Goal: Information Seeking & Learning: Compare options

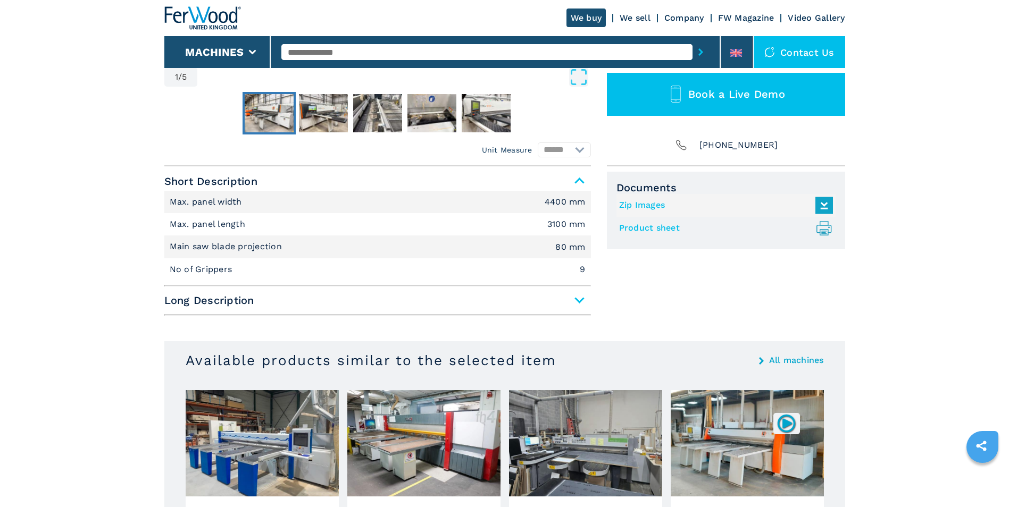
scroll to position [479, 0]
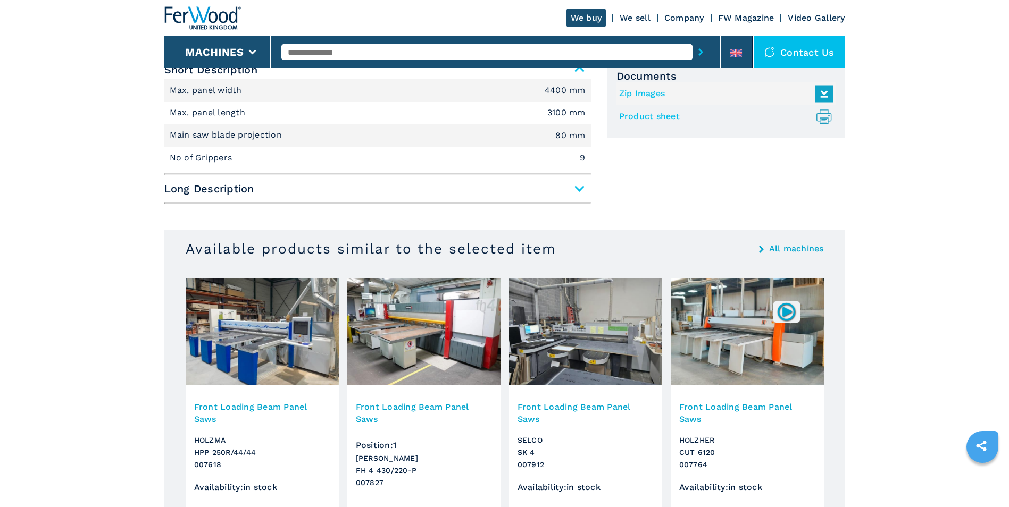
click at [598, 337] on img at bounding box center [585, 332] width 153 height 106
click at [562, 407] on h3 "Front Loading Beam Panel Saws" at bounding box center [585, 413] width 136 height 24
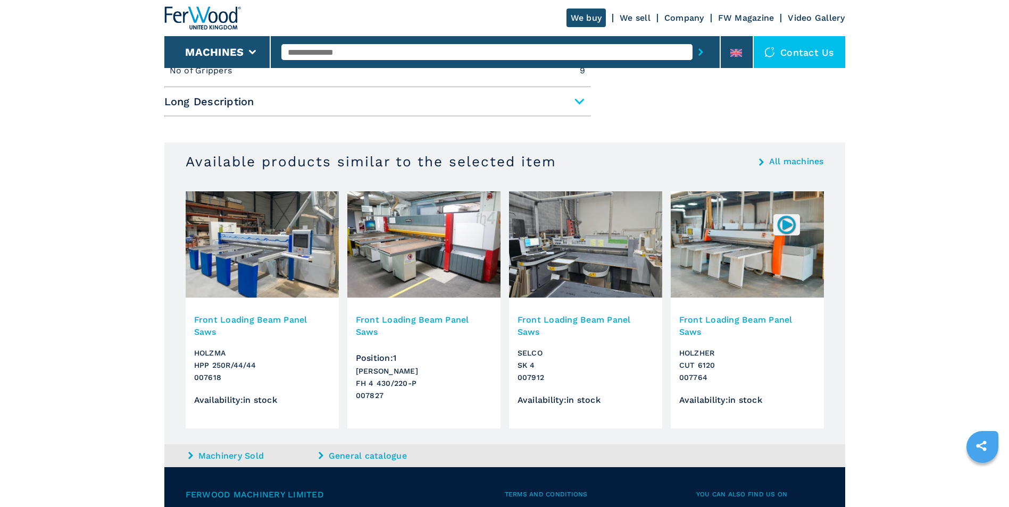
scroll to position [585, 0]
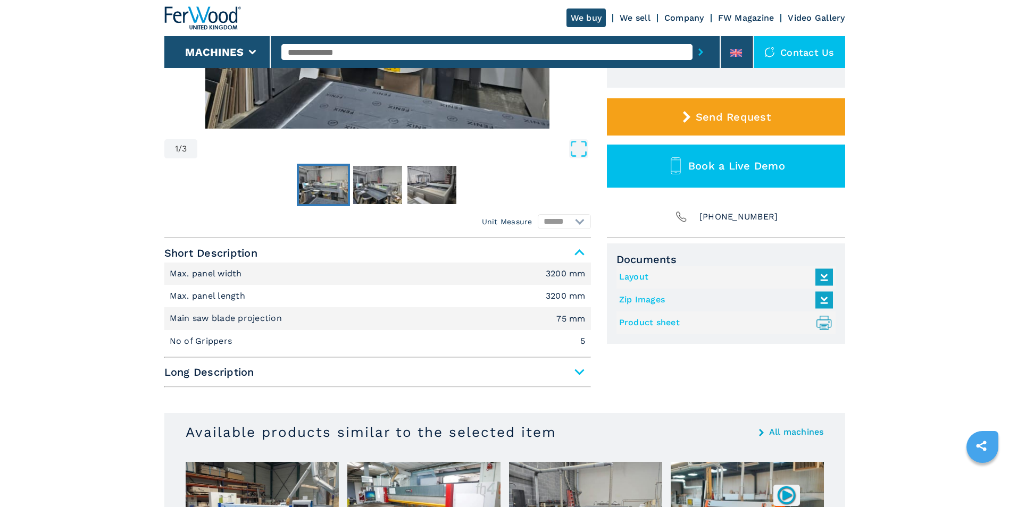
scroll to position [319, 0]
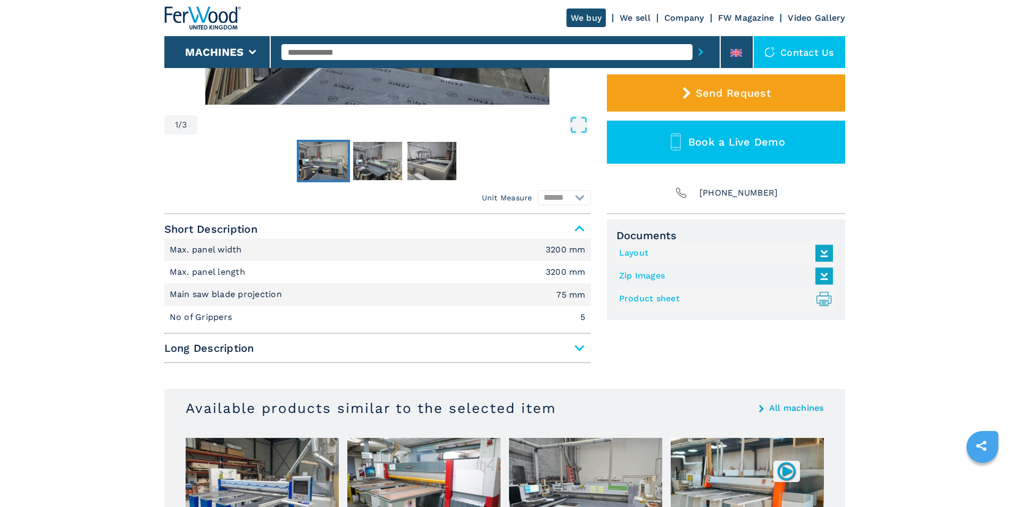
click at [580, 347] on span "Long Description" at bounding box center [377, 348] width 426 height 19
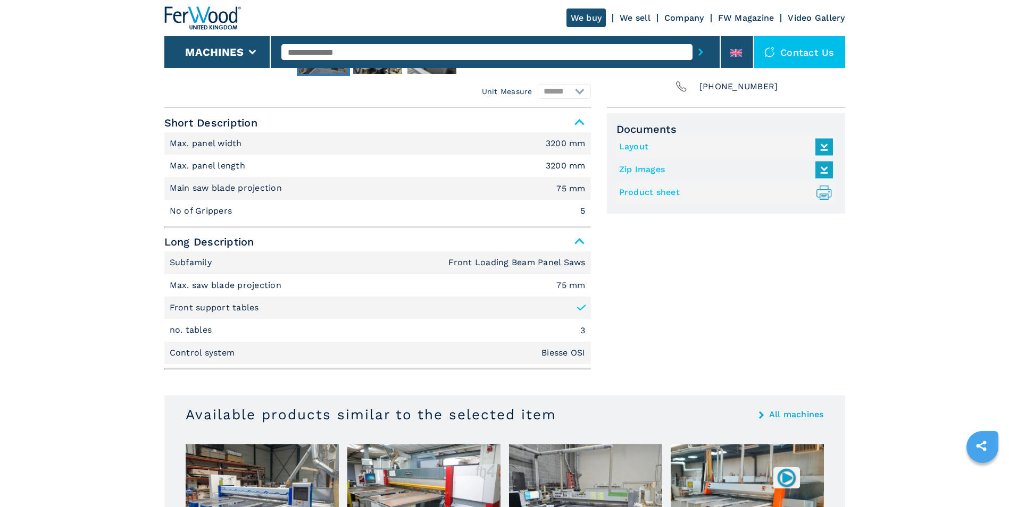
scroll to position [479, 0]
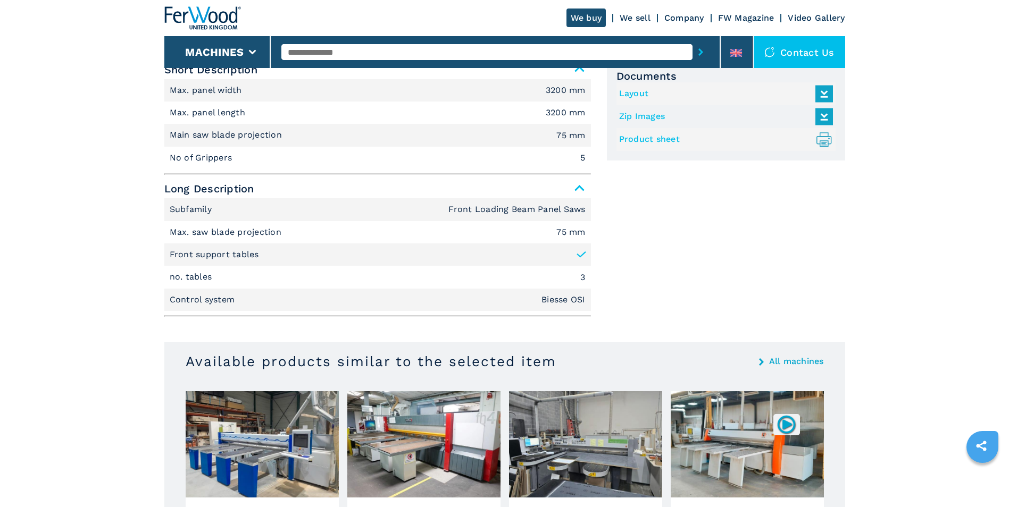
click at [830, 94] on icon at bounding box center [824, 93] width 23 height 22
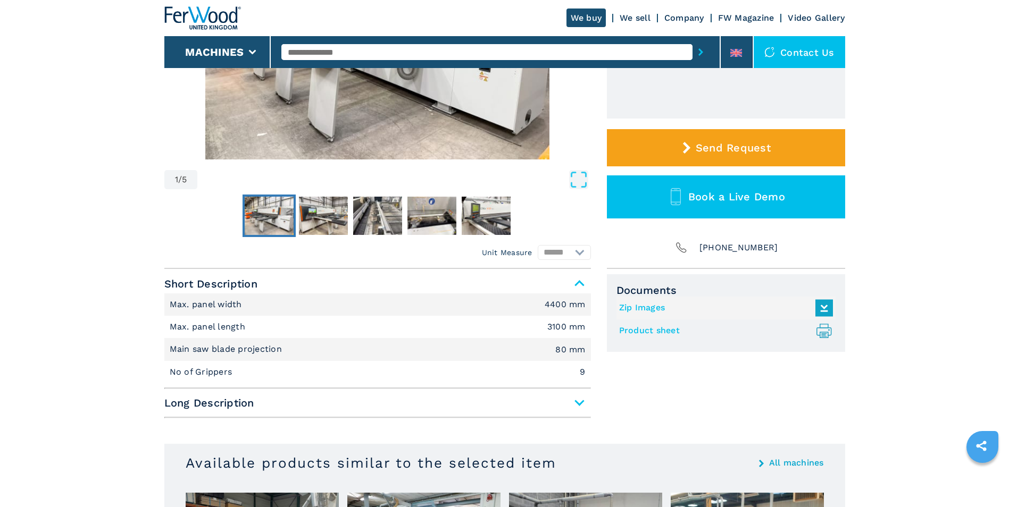
scroll to position [266, 0]
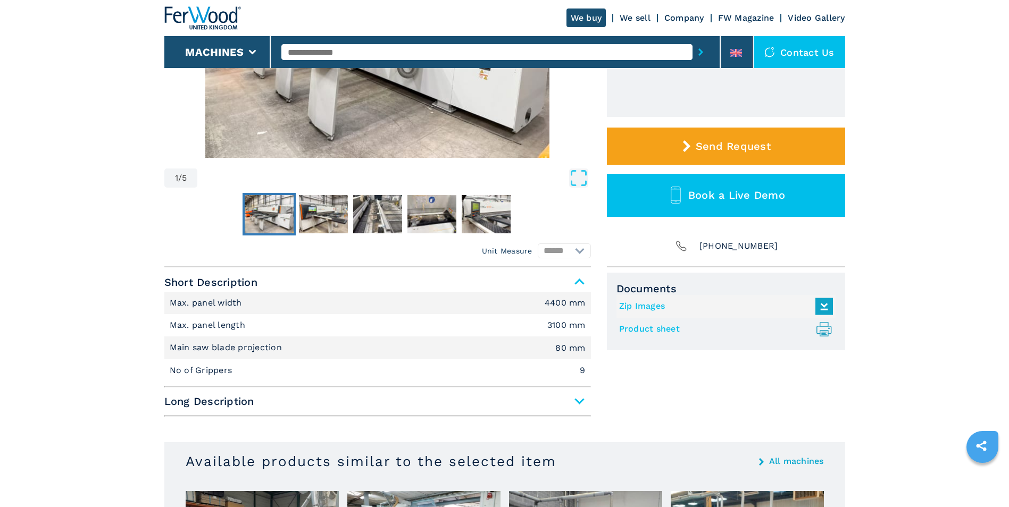
click at [823, 304] on icon at bounding box center [824, 306] width 23 height 22
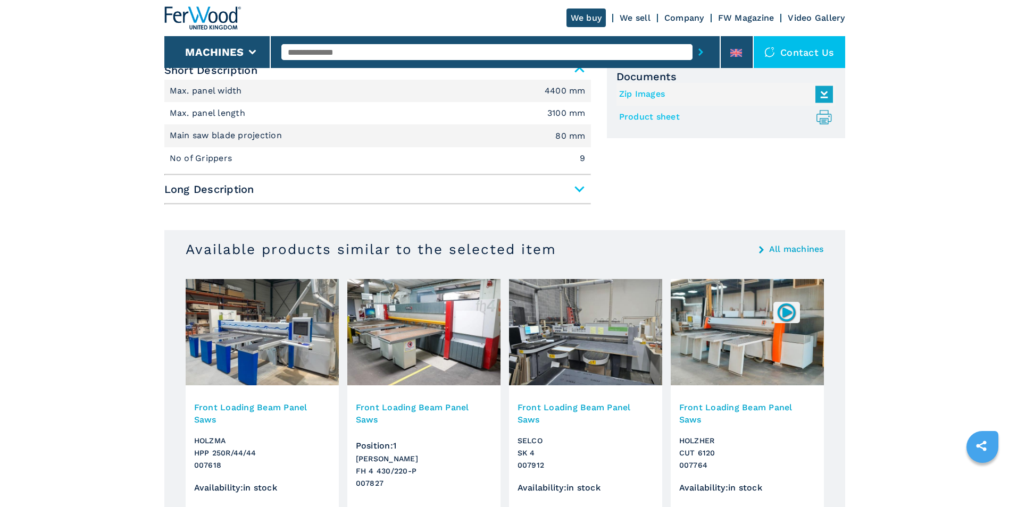
scroll to position [479, 0]
click at [552, 339] on img at bounding box center [585, 332] width 153 height 106
click at [553, 407] on h3 "Front Loading Beam Panel Saws" at bounding box center [585, 413] width 136 height 24
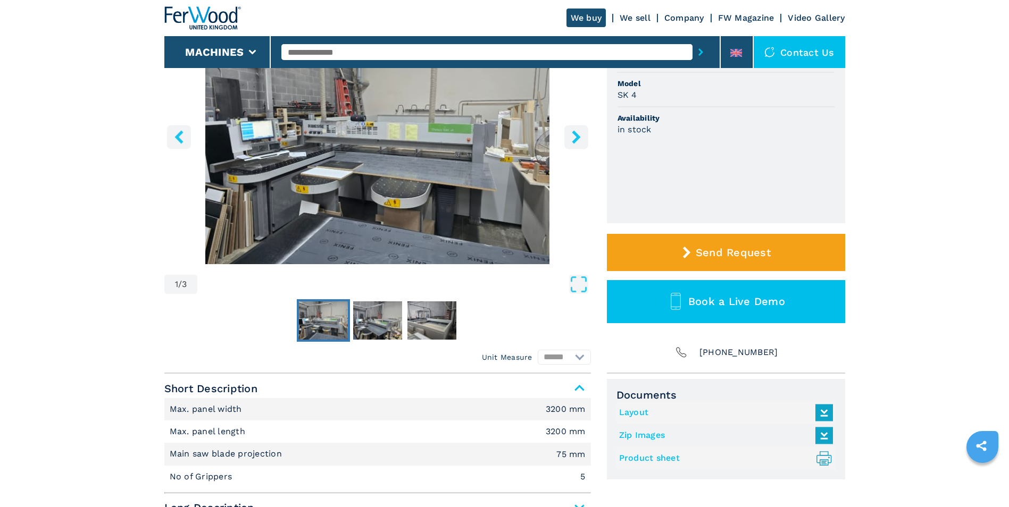
scroll to position [213, 0]
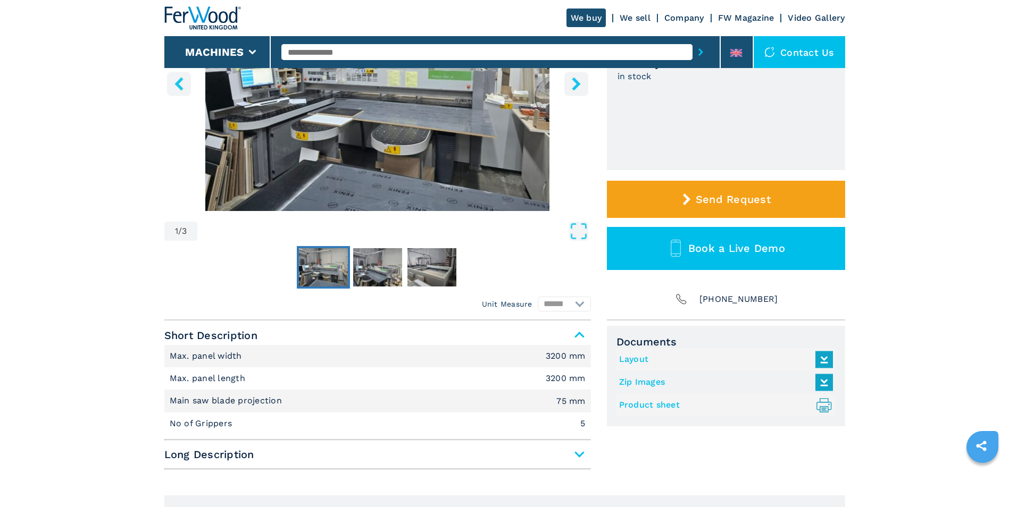
click at [829, 388] on icon at bounding box center [824, 382] width 23 height 22
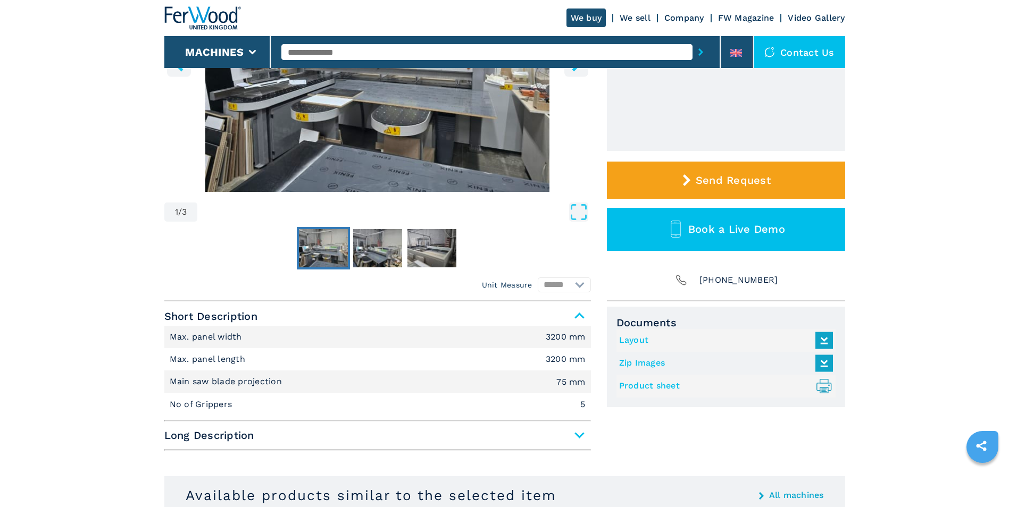
scroll to position [266, 0]
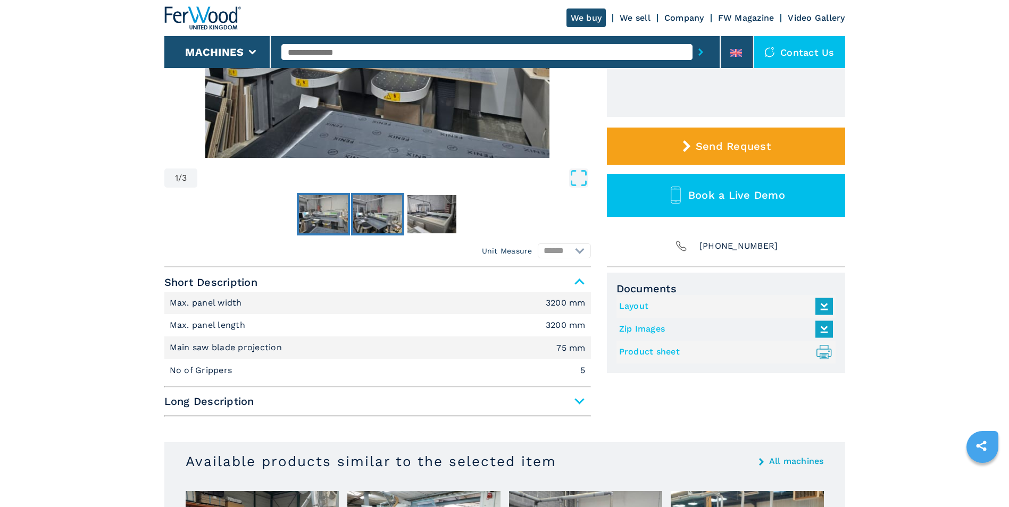
drag, startPoint x: 358, startPoint y: 208, endPoint x: 365, endPoint y: 208, distance: 6.4
click at [358, 208] on img "Go to Slide 2" at bounding box center [377, 214] width 49 height 38
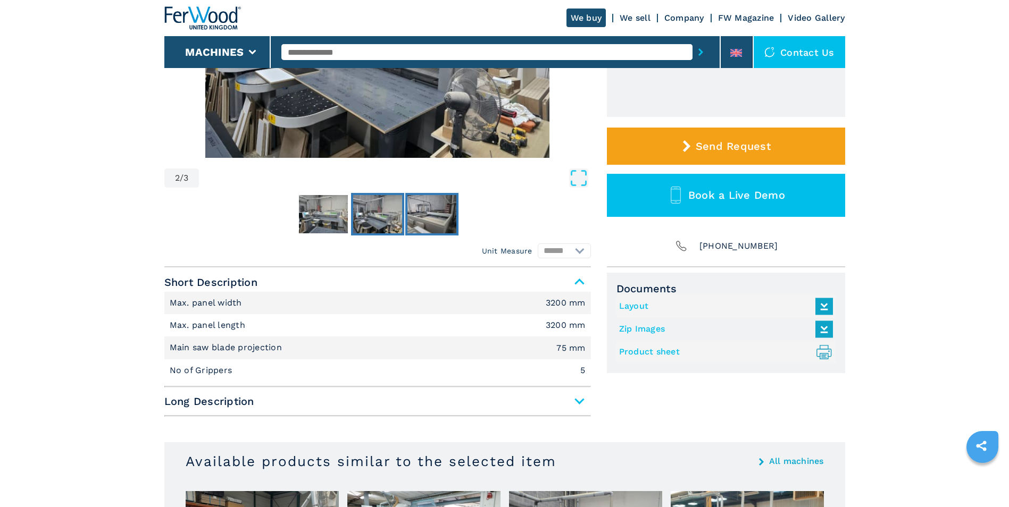
click at [431, 210] on img "Go to Slide 3" at bounding box center [431, 214] width 49 height 38
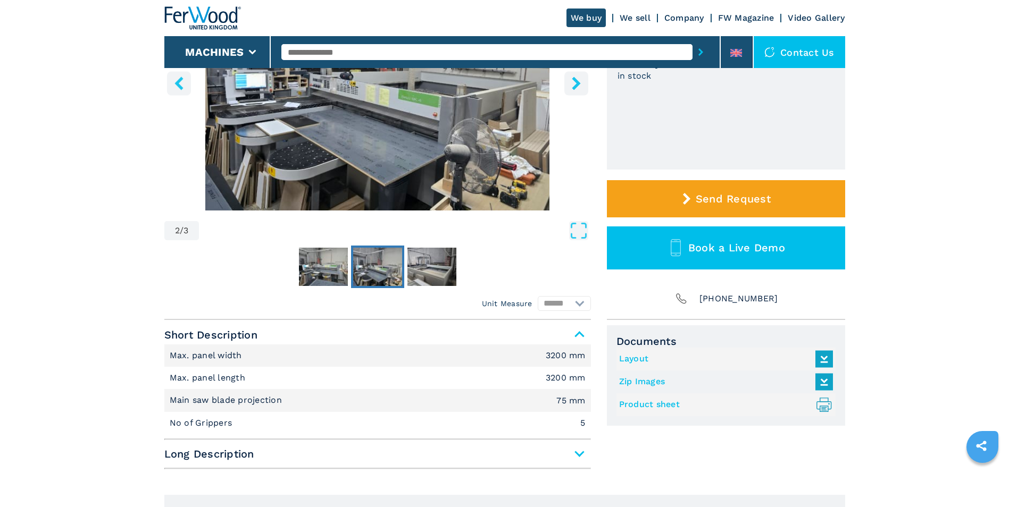
scroll to position [53, 0]
